Goal: Find specific page/section: Find specific page/section

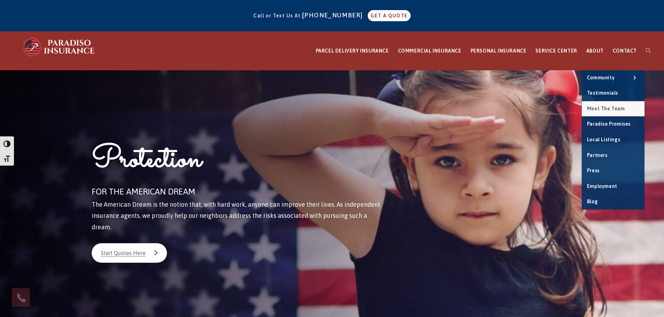
click at [596, 106] on span "Meet the Team" at bounding box center [606, 109] width 38 height 6
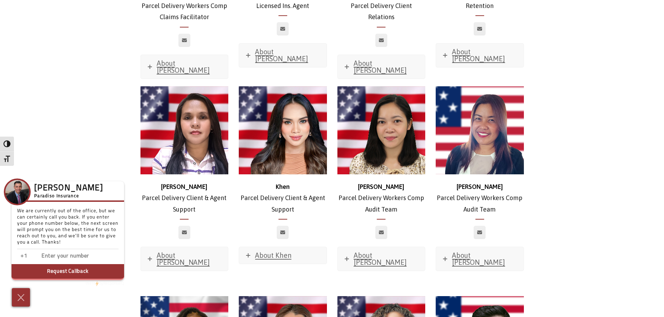
scroll to position [1429, 0]
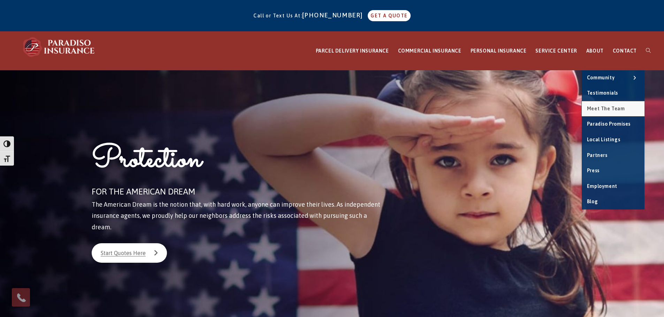
click at [596, 104] on link "Meet the Team" at bounding box center [613, 108] width 63 height 15
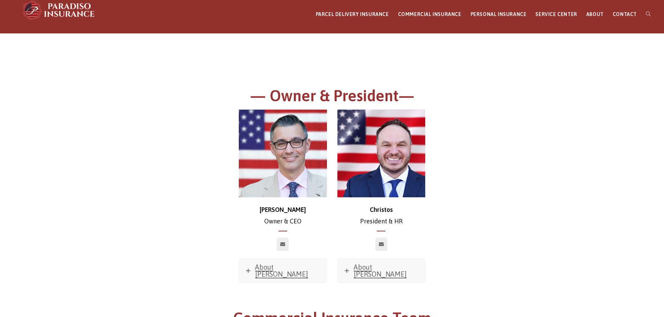
scroll to position [245, 0]
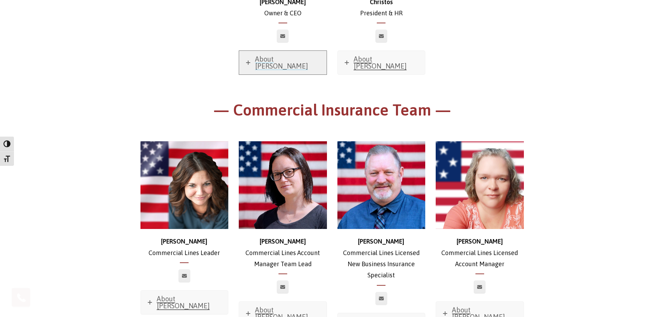
click at [247, 61] on icon at bounding box center [248, 63] width 4 height 4
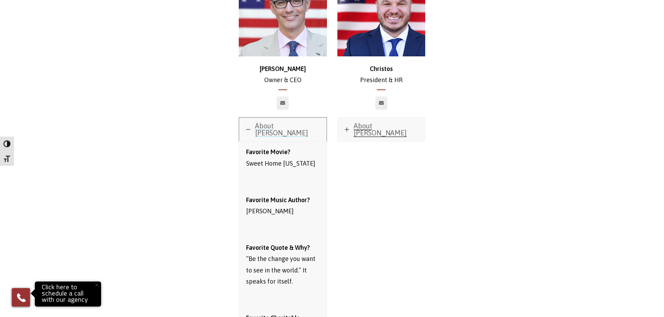
scroll to position [140, 0]
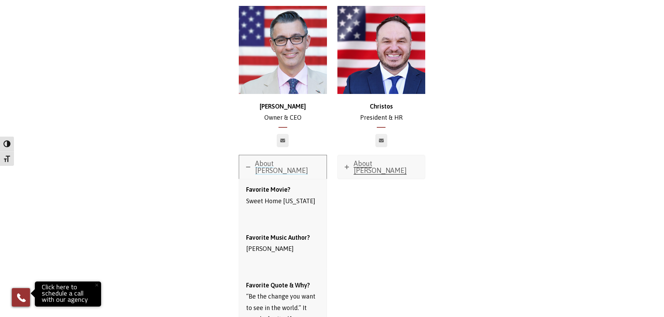
click at [249, 165] on icon at bounding box center [248, 167] width 4 height 4
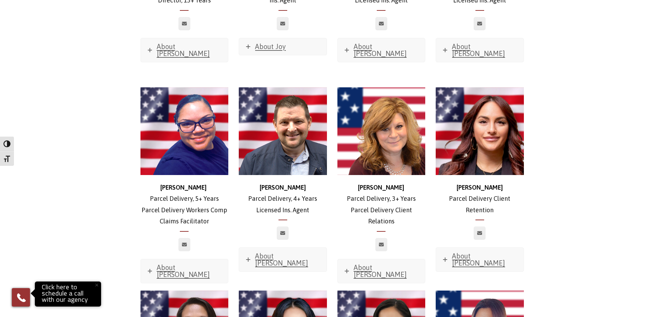
scroll to position [1221, 0]
